Goal: Task Accomplishment & Management: Manage account settings

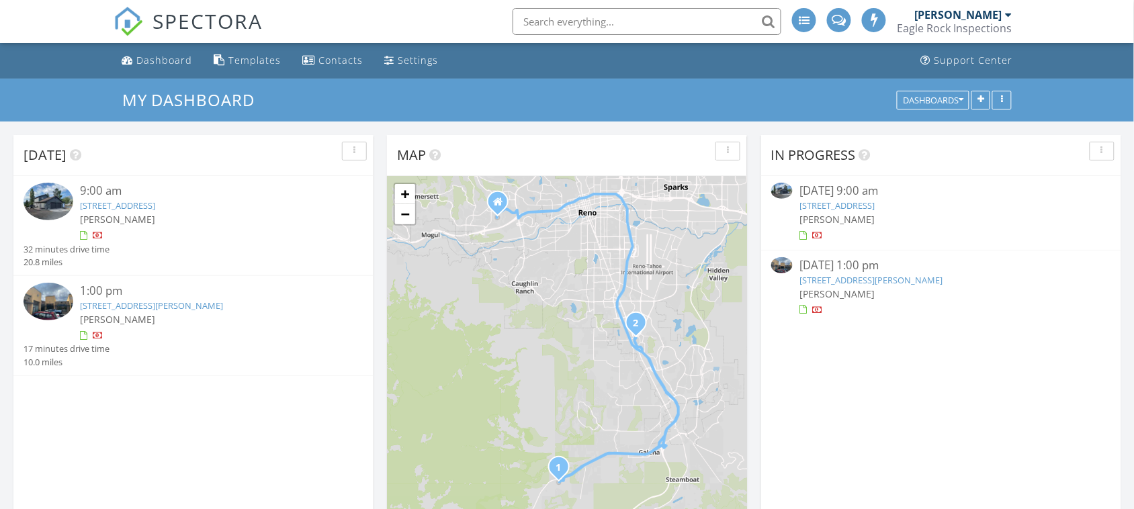
scroll to position [7, 7]
click at [848, 283] on link "7530 Longley Ln, Reno, NV 89511" at bounding box center [870, 280] width 143 height 12
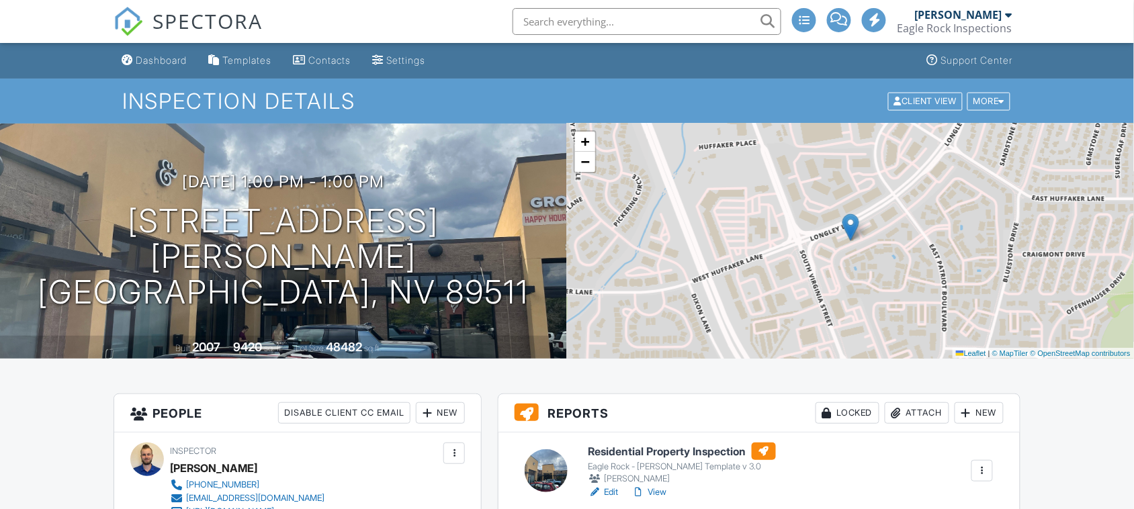
click at [665, 455] on h6 "Residential Property Inspection" at bounding box center [681, 451] width 187 height 17
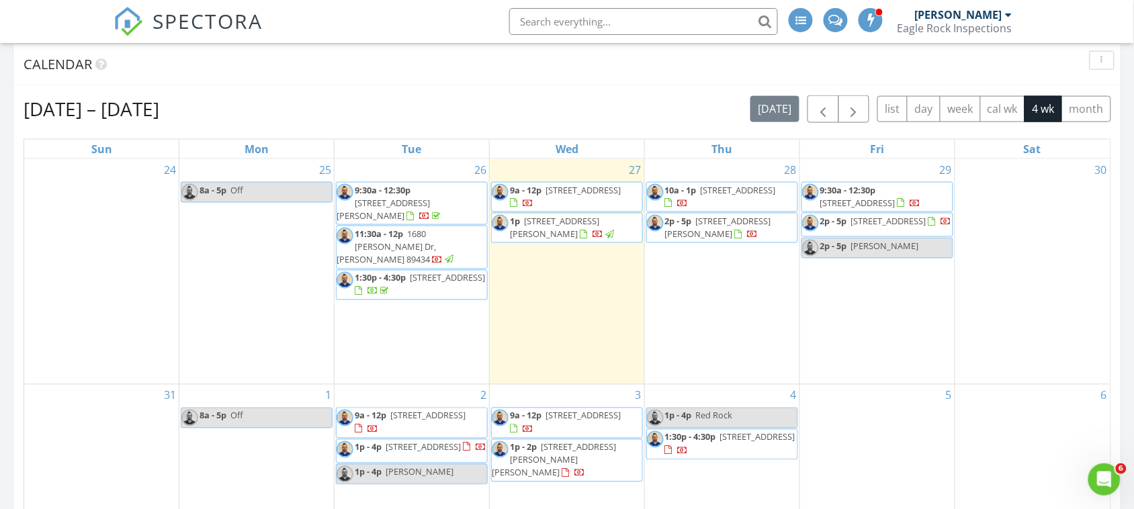
scroll to position [494, 0]
click at [823, 113] on span "button" at bounding box center [823, 109] width 16 height 16
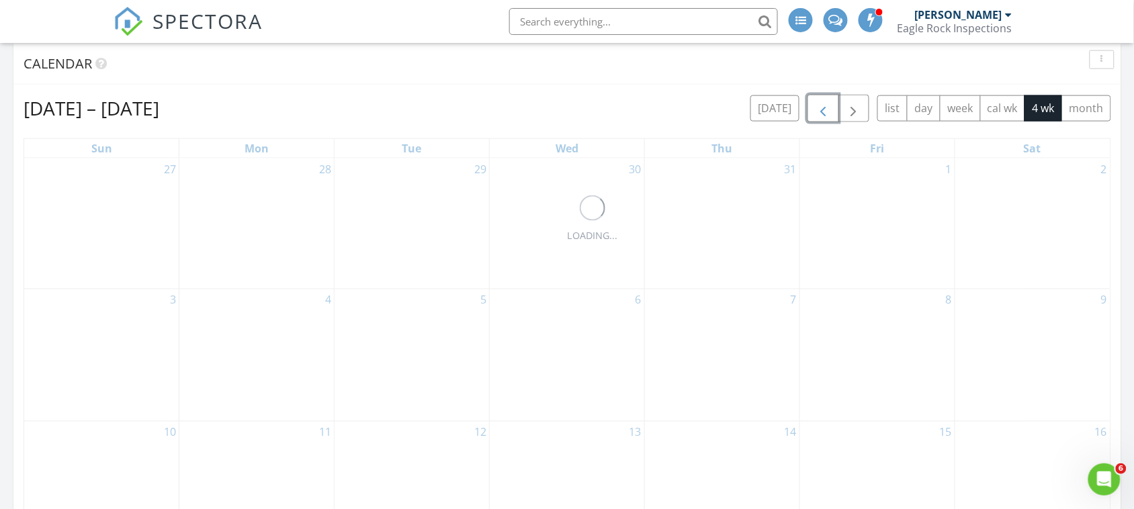
click at [823, 113] on span "button" at bounding box center [823, 109] width 16 height 16
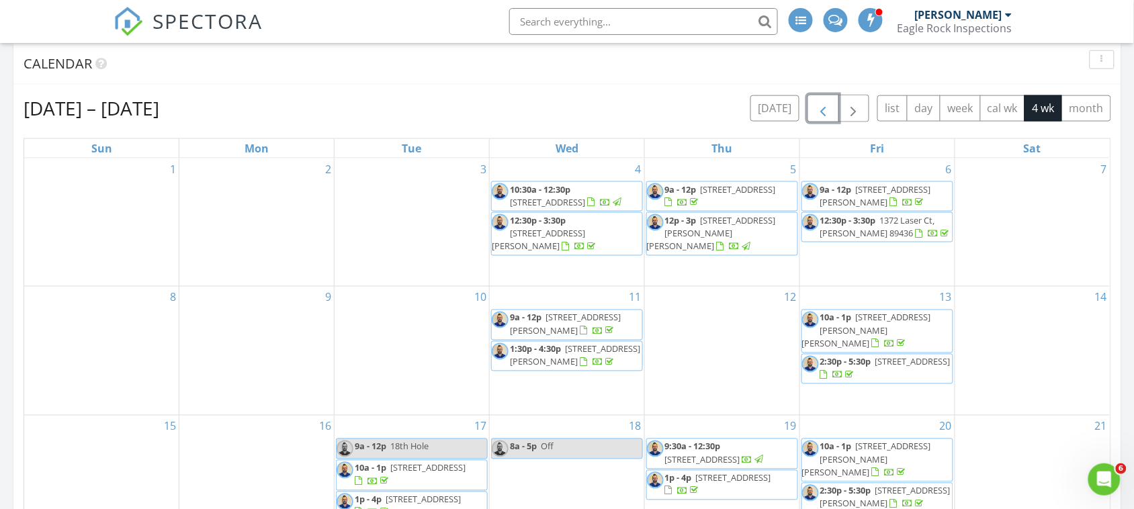
click at [823, 113] on span "button" at bounding box center [823, 109] width 16 height 16
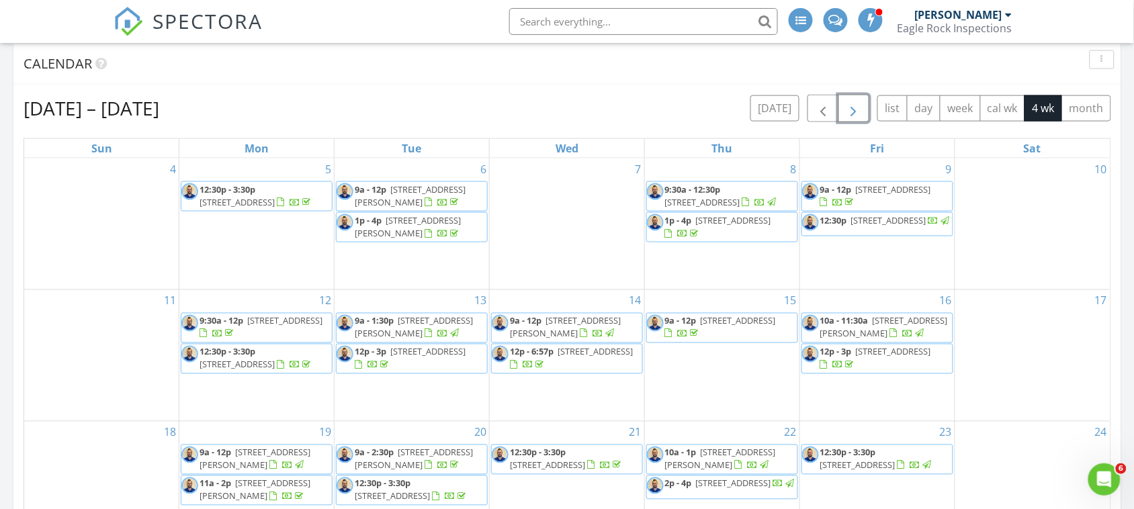
click at [854, 114] on span "button" at bounding box center [854, 109] width 16 height 16
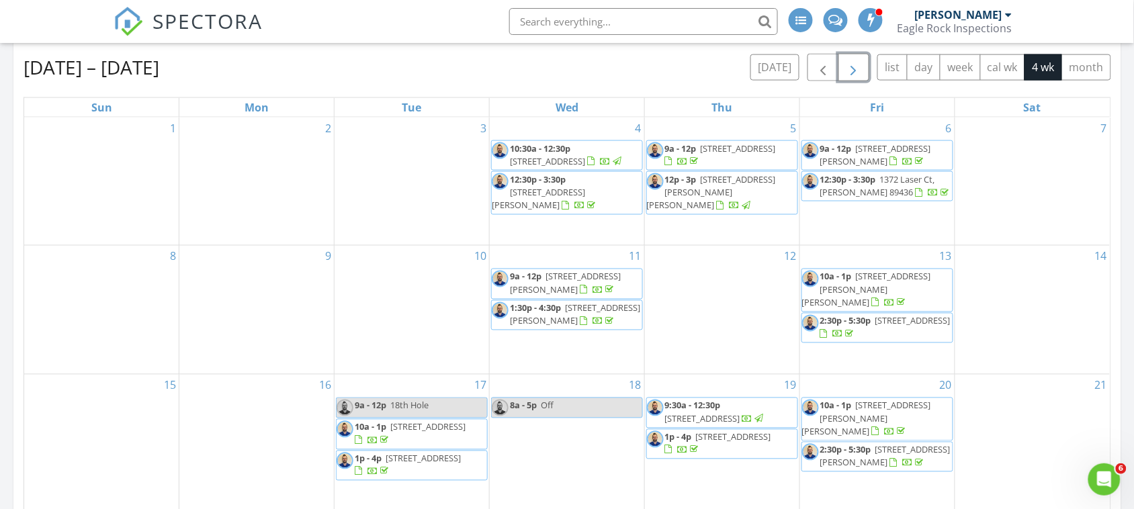
scroll to position [508, 0]
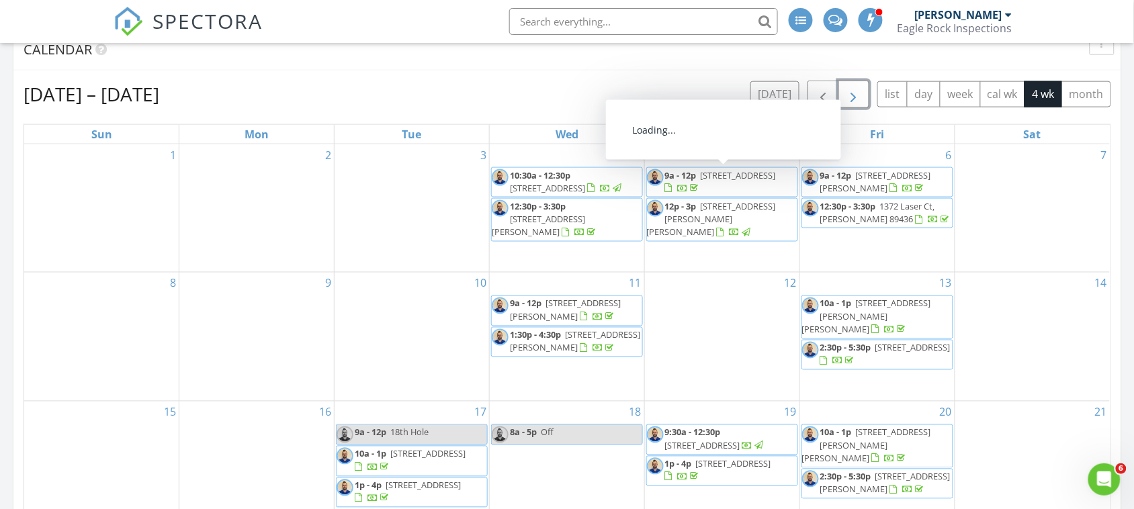
click at [854, 96] on span "button" at bounding box center [854, 95] width 16 height 16
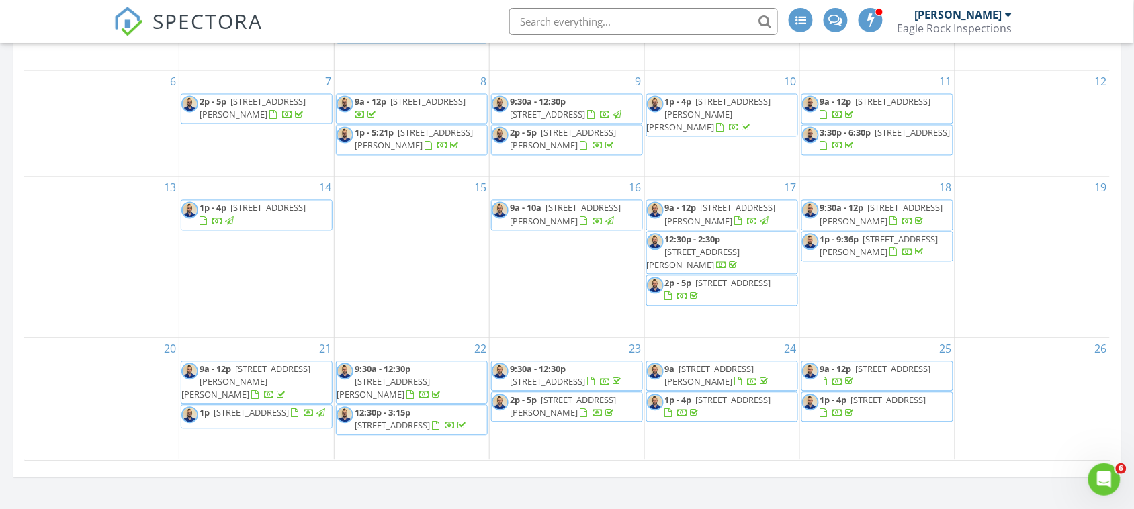
scroll to position [721, 0]
click at [585, 374] on span "836 Southwood Blvd 4, Incline Village 89451" at bounding box center [547, 380] width 75 height 12
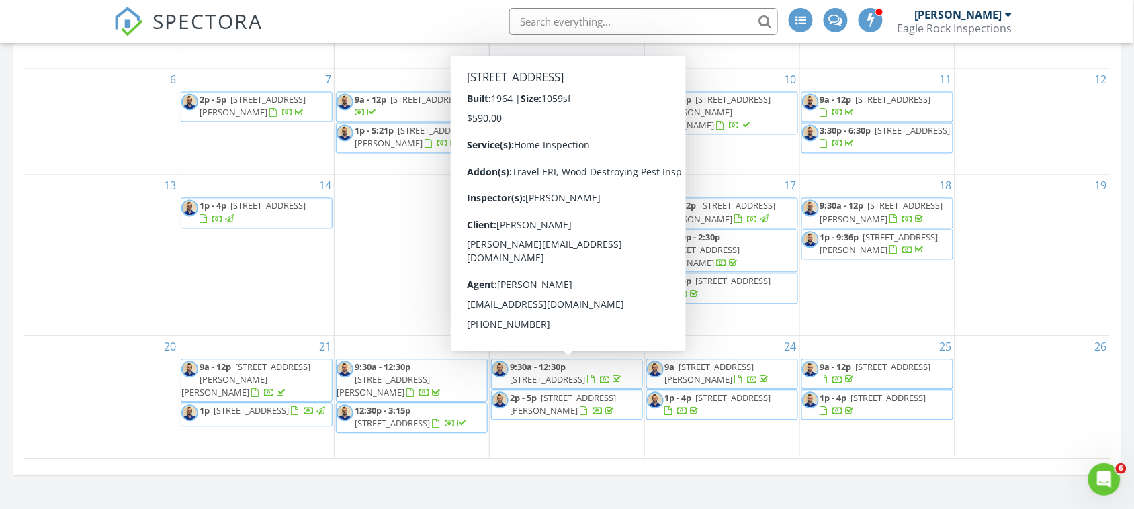
click at [578, 374] on span "836 Southwood Blvd 4, Incline Village 89451" at bounding box center [547, 380] width 75 height 12
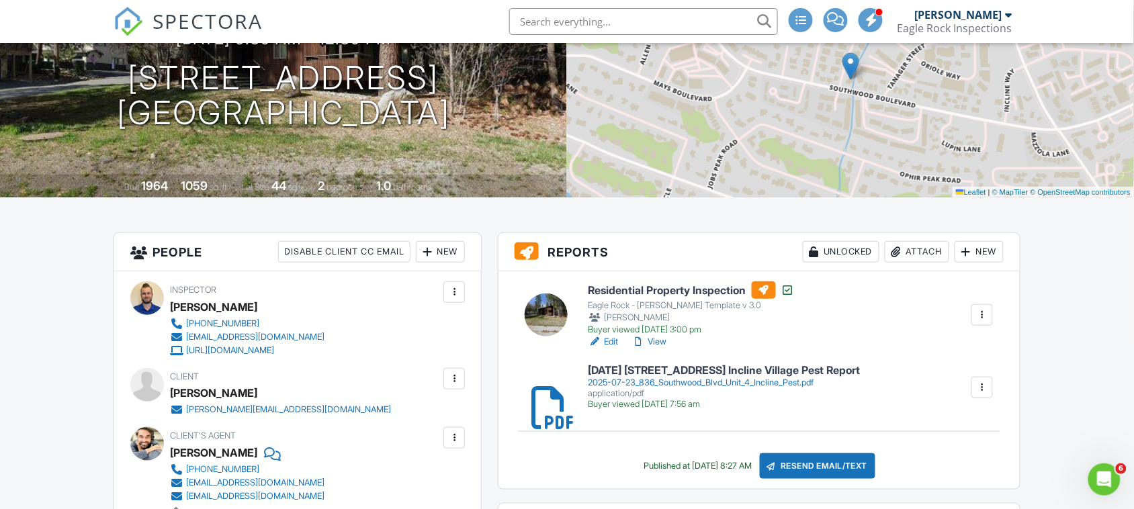
click at [659, 294] on h6 "Residential Property Inspection" at bounding box center [691, 289] width 206 height 17
